Goal: Task Accomplishment & Management: Use online tool/utility

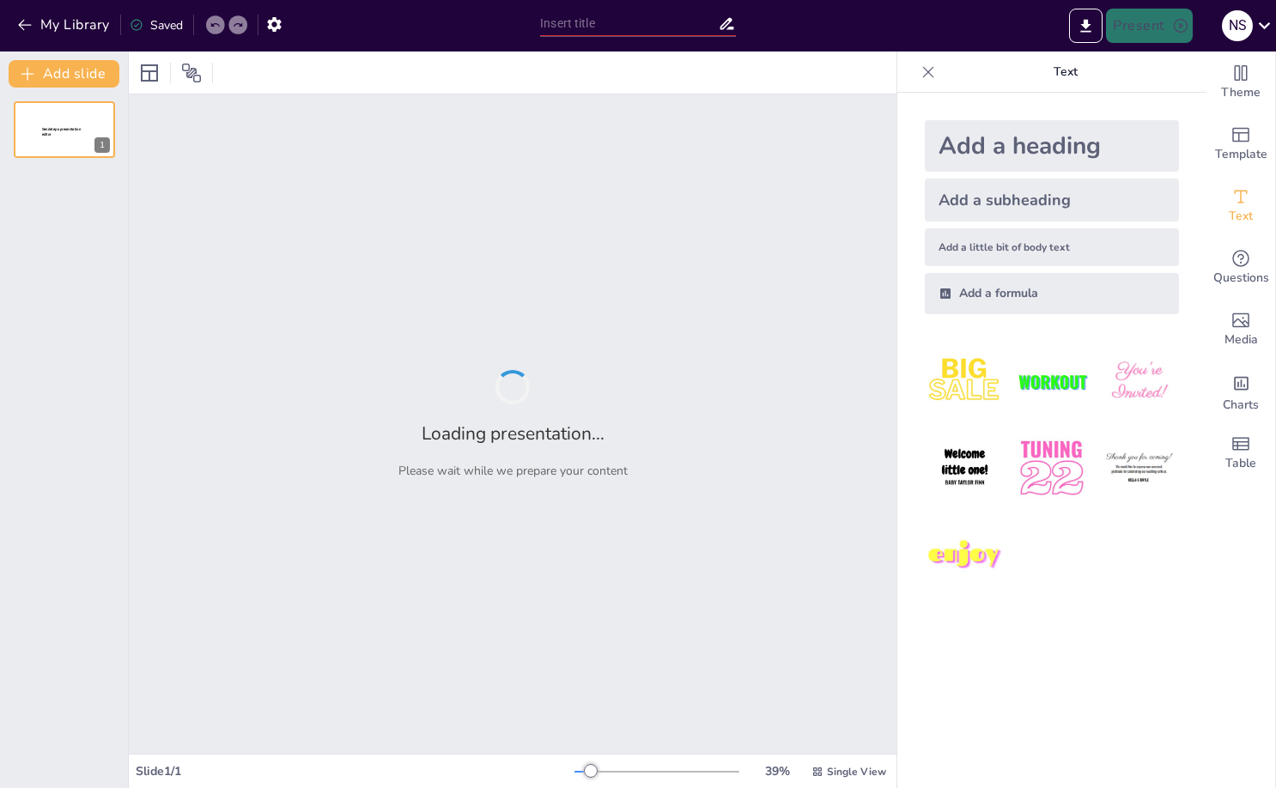
type input "Meet [PERSON_NAME]: The Guy Behind the Wheel in Taxi"
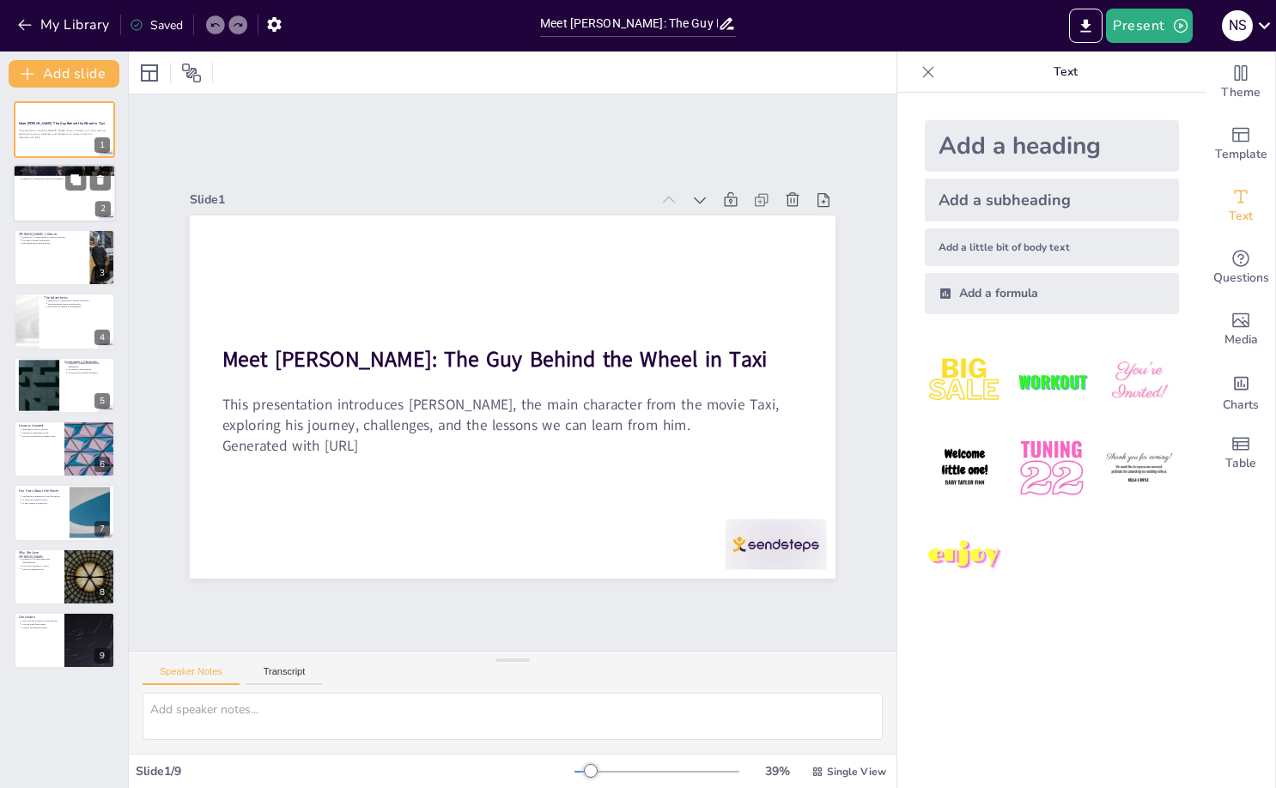
click at [61, 191] on div at bounding box center [64, 194] width 103 height 58
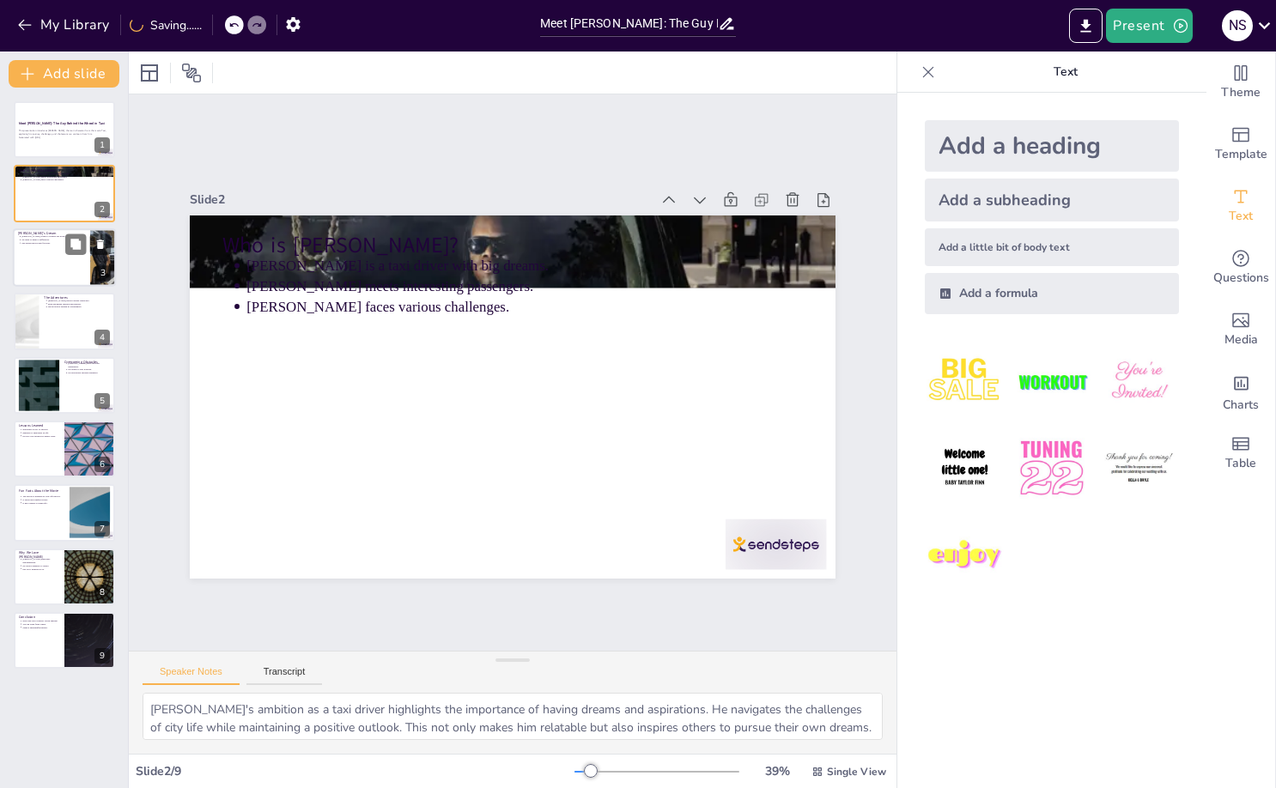
click at [35, 246] on div at bounding box center [64, 257] width 103 height 58
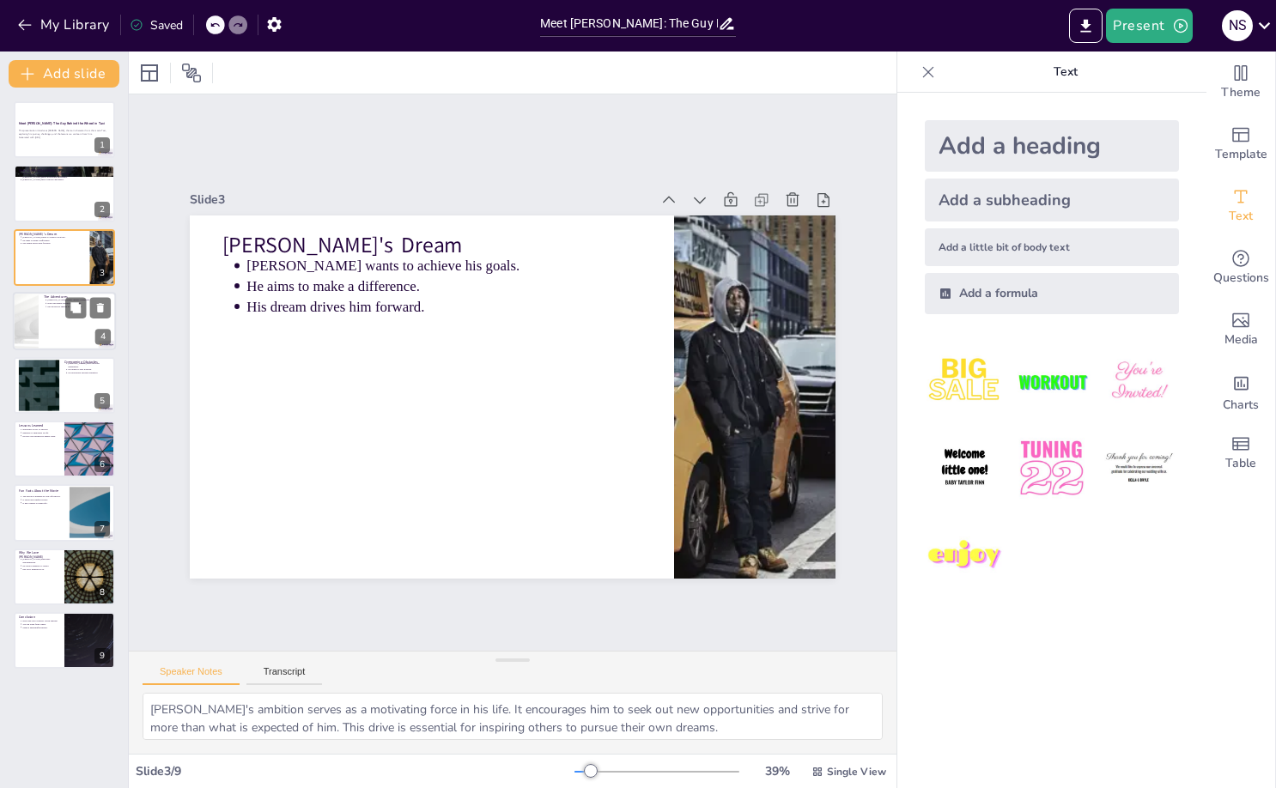
click at [68, 334] on div at bounding box center [64, 321] width 103 height 58
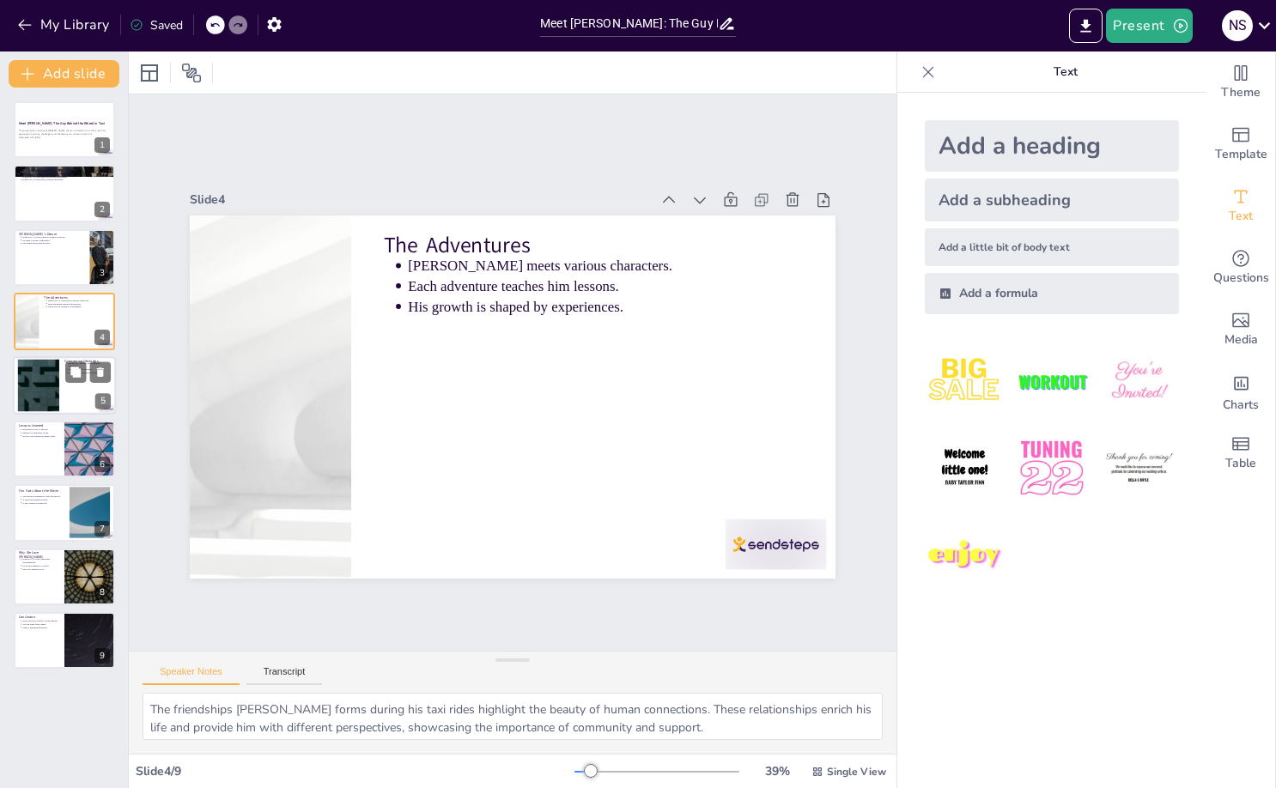
click at [67, 395] on div at bounding box center [64, 385] width 103 height 58
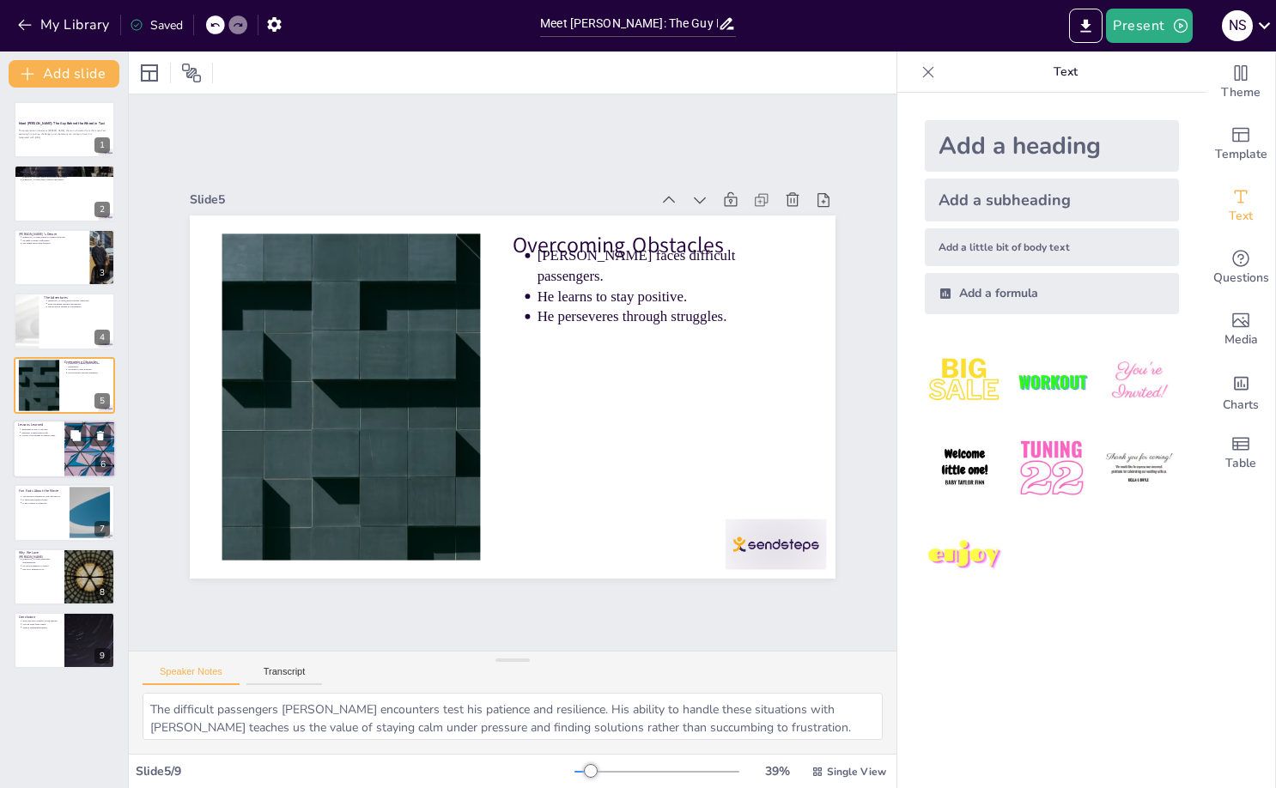
click at [72, 452] on div at bounding box center [90, 449] width 103 height 58
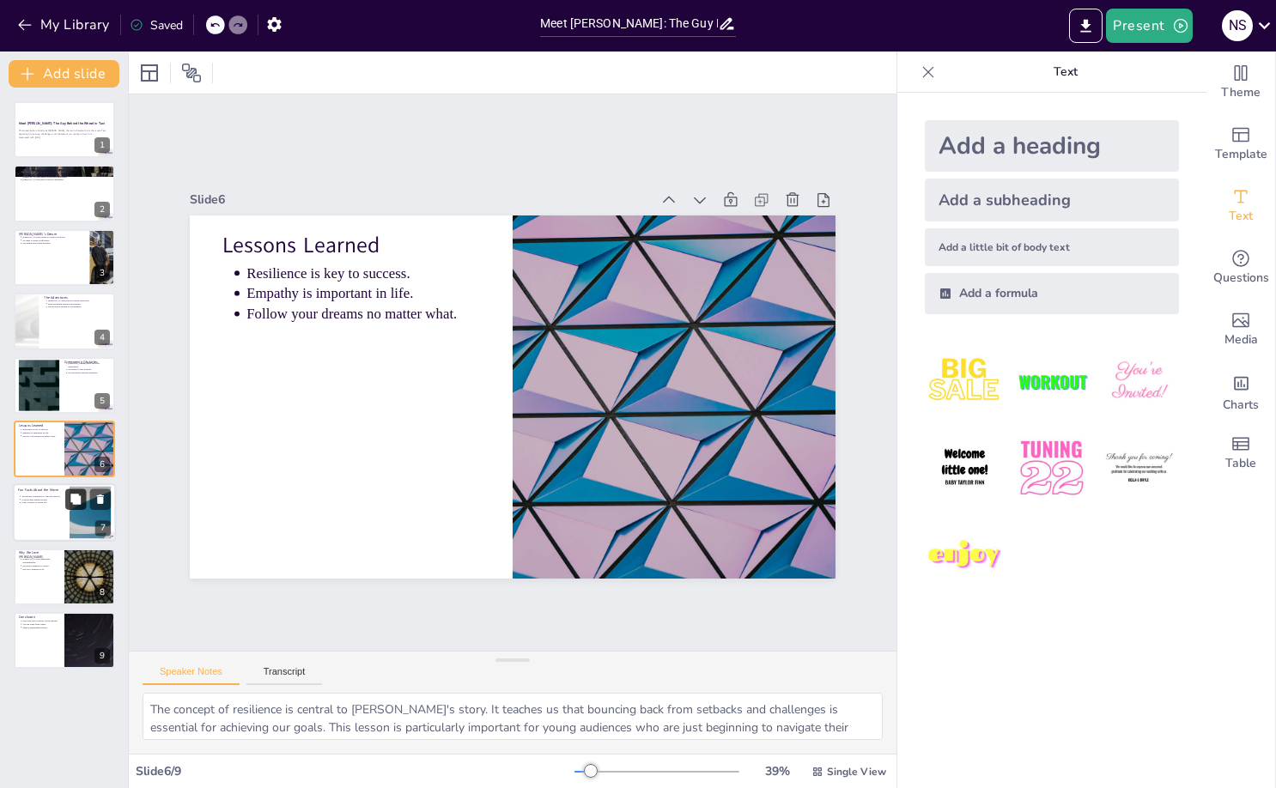
click at [72, 503] on icon at bounding box center [76, 500] width 12 height 12
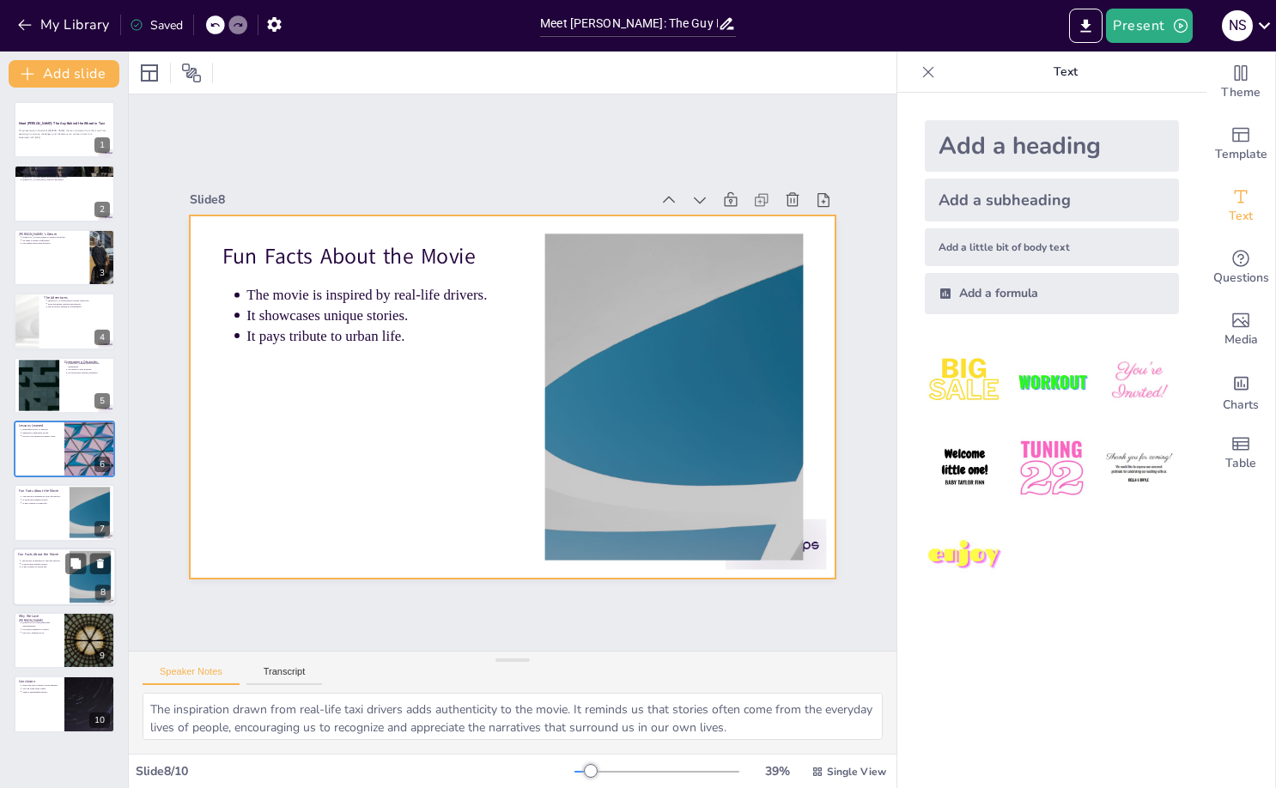
click at [62, 593] on div at bounding box center [64, 577] width 103 height 58
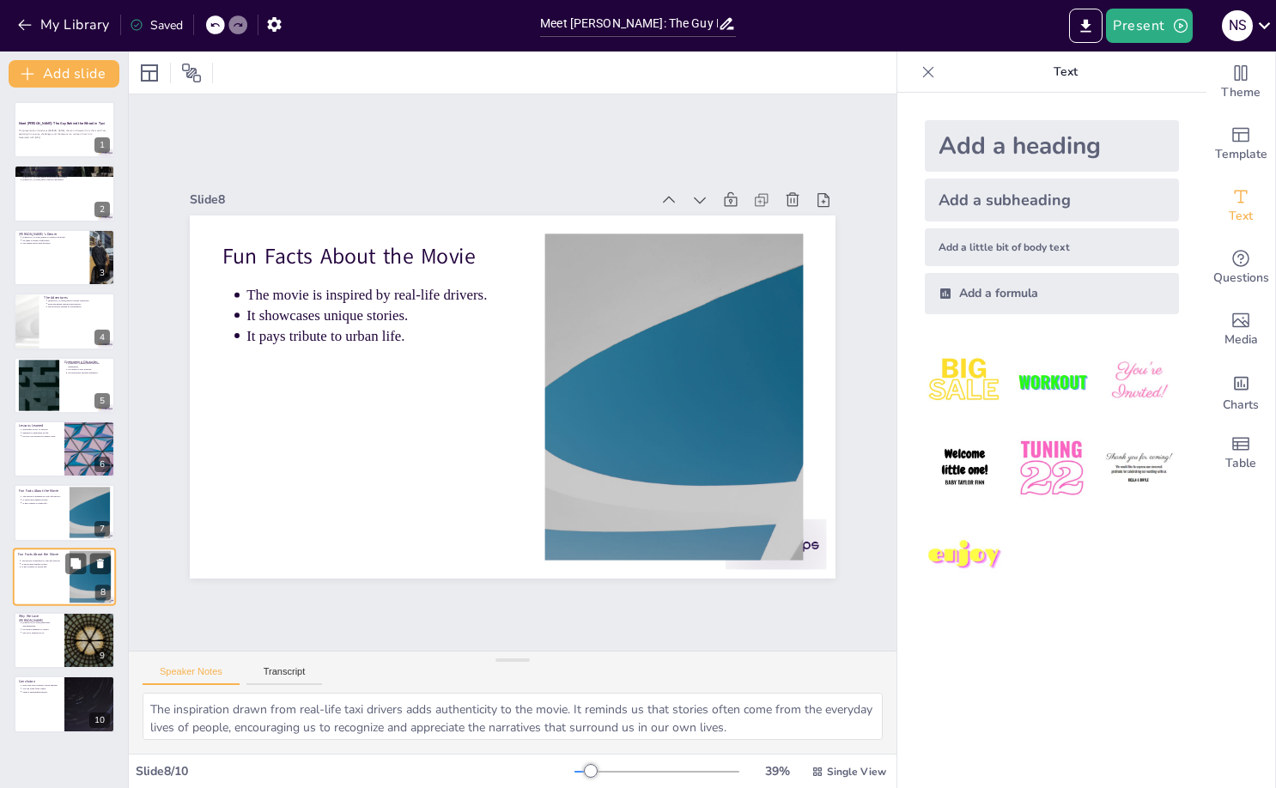
drag, startPoint x: 60, startPoint y: 588, endPoint x: 64, endPoint y: 578, distance: 11.2
click at [61, 585] on div at bounding box center [64, 577] width 103 height 58
click at [44, 611] on div "Why We Love [PERSON_NAME] embodies determination. He shows kindness to others. …" at bounding box center [64, 611] width 103 height 0
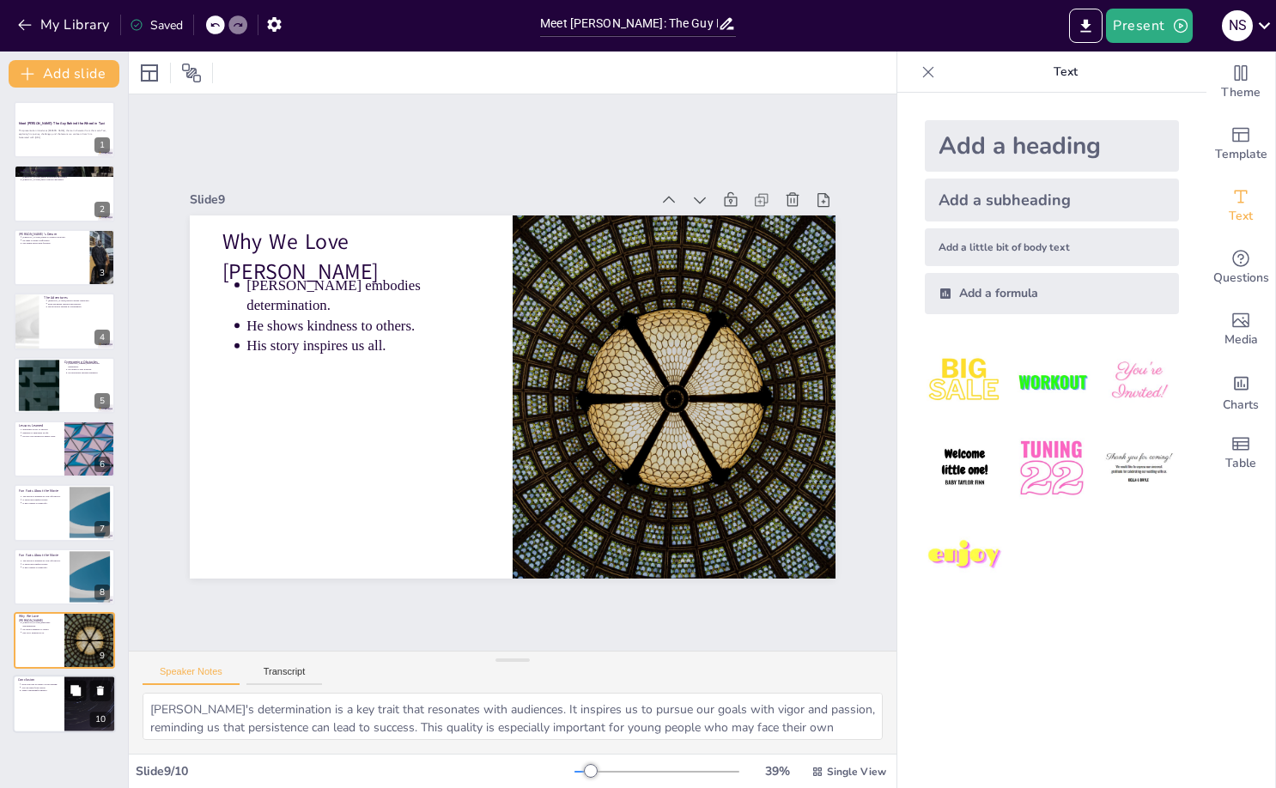
click at [40, 694] on div at bounding box center [64, 705] width 103 height 58
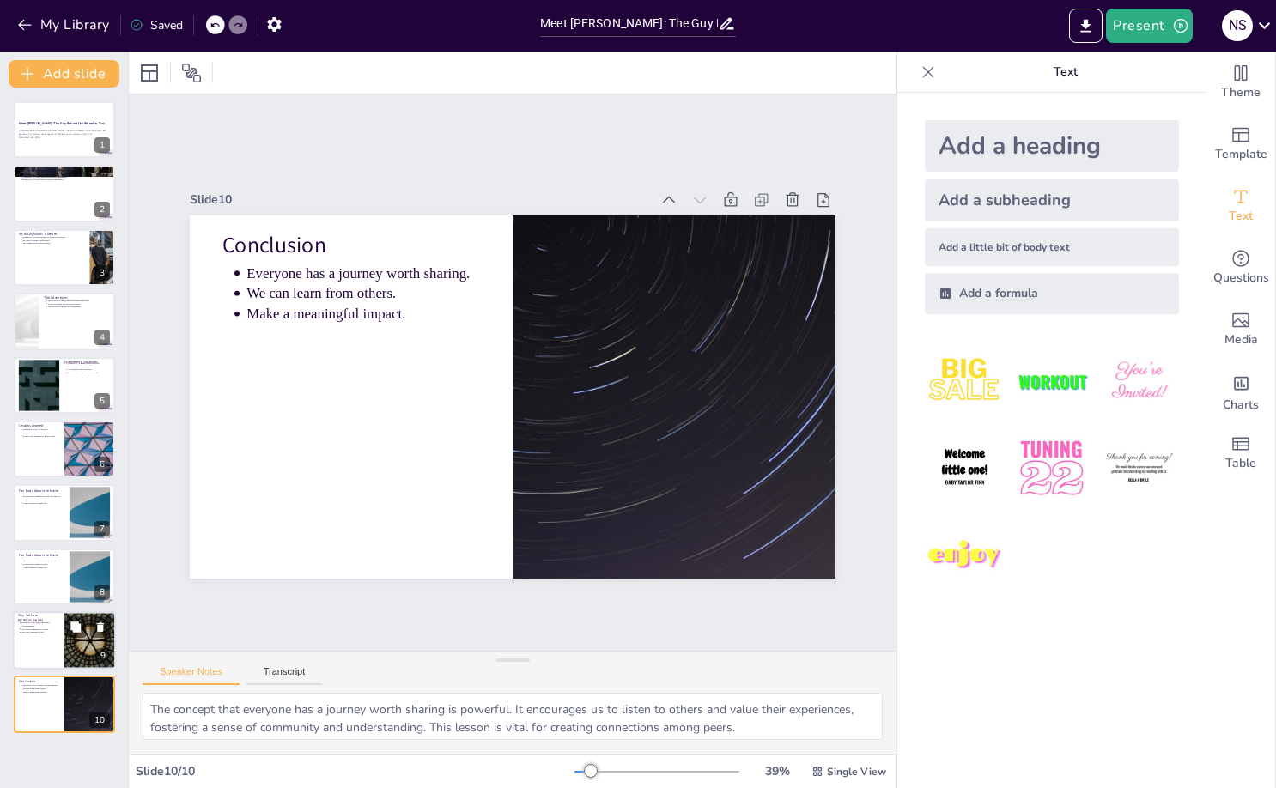
click at [38, 656] on div at bounding box center [64, 640] width 103 height 58
type textarea "[PERSON_NAME]'s determination is a key trait that resonates with audiences. It …"
